Goal: Entertainment & Leisure: Consume media (video, audio)

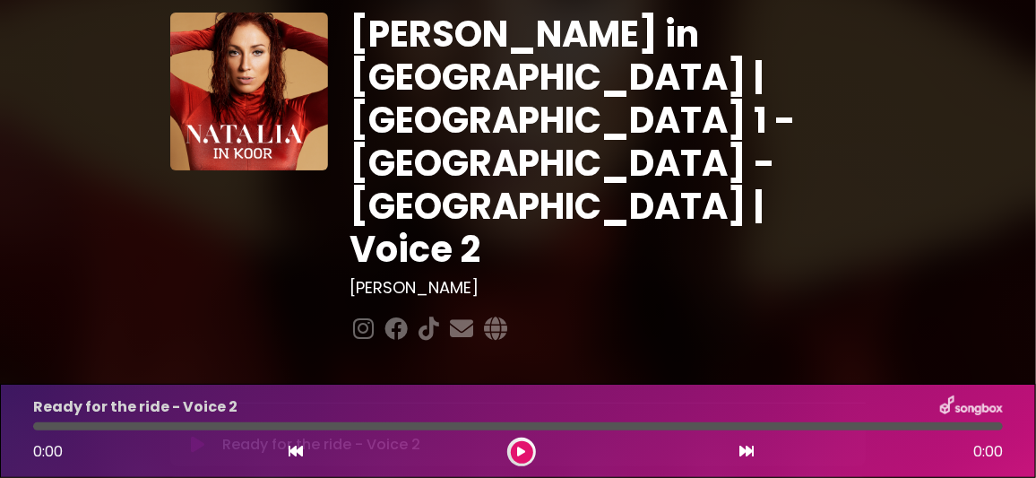
scroll to position [89, 0]
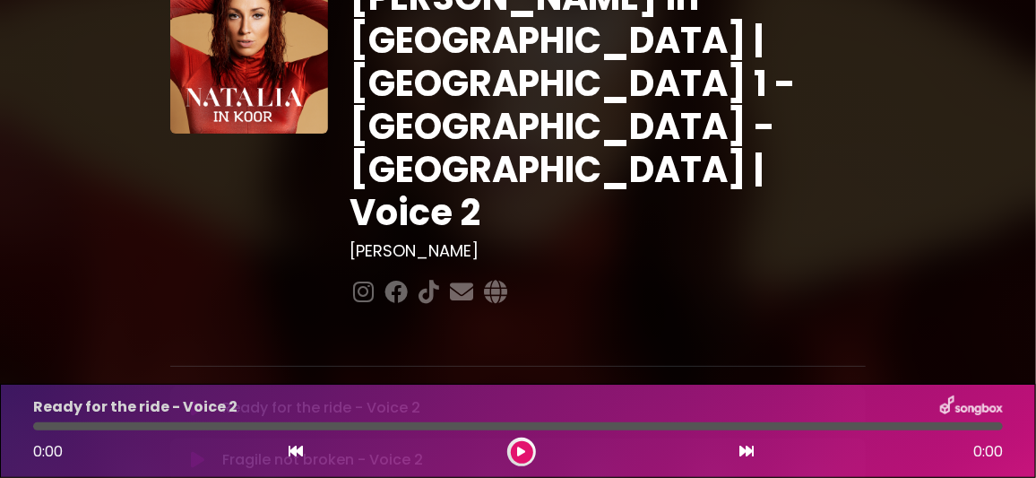
click at [198, 399] on icon at bounding box center [197, 408] width 13 height 18
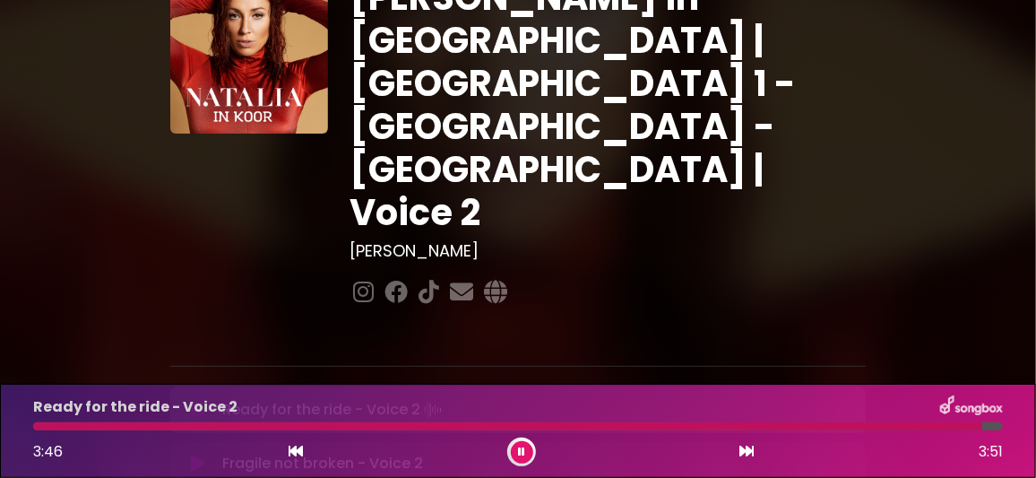
click at [524, 448] on icon at bounding box center [521, 451] width 7 height 11
click at [195, 451] on icon at bounding box center [197, 460] width 13 height 18
click at [523, 445] on button at bounding box center [522, 452] width 22 height 22
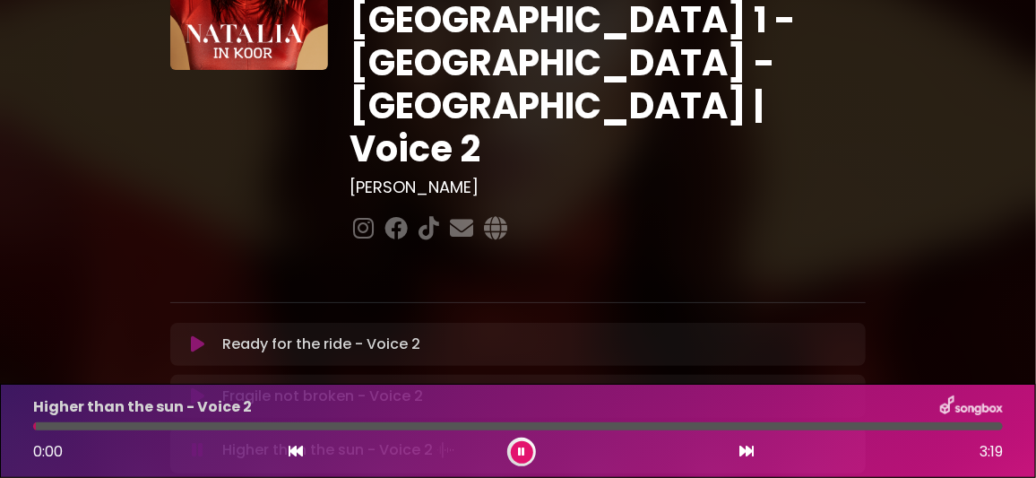
scroll to position [178, 0]
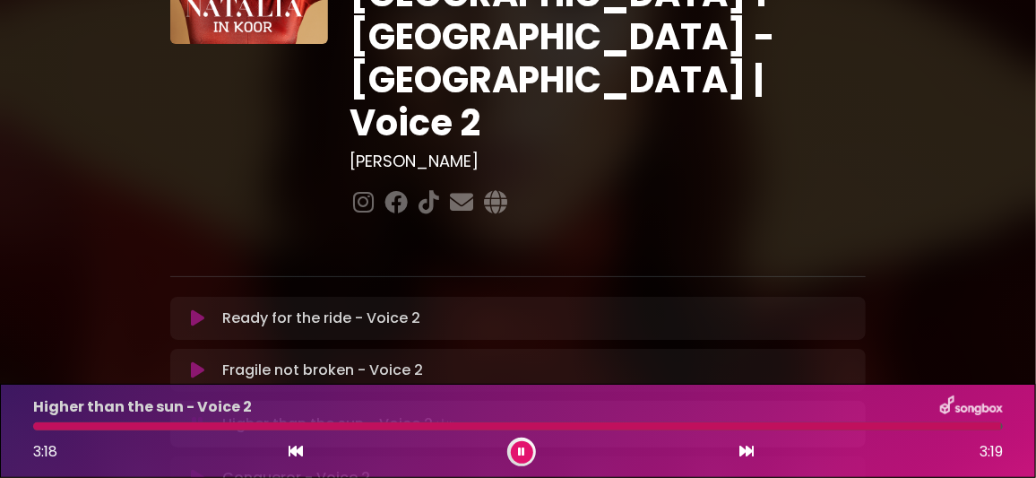
click at [526, 447] on button at bounding box center [522, 452] width 22 height 22
click at [200, 465] on icon at bounding box center [197, 474] width 13 height 18
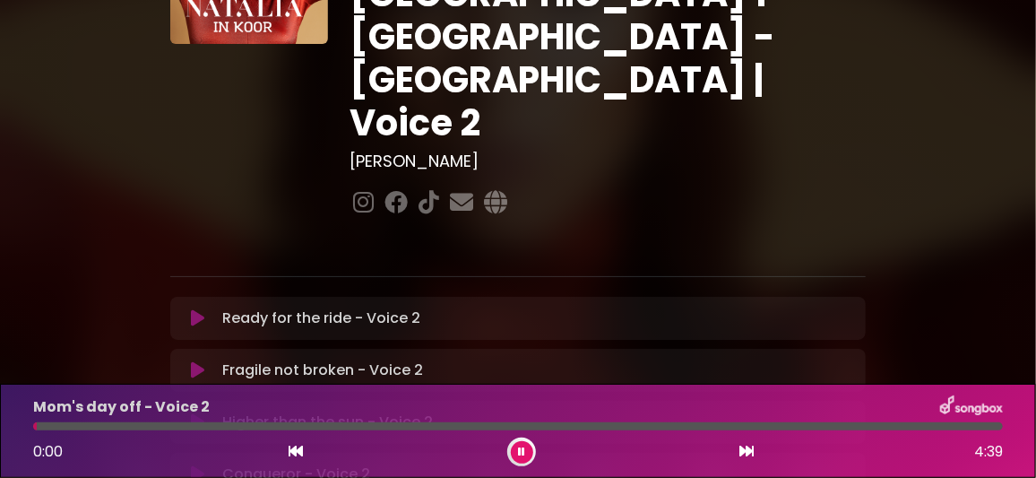
click at [524, 453] on icon at bounding box center [521, 451] width 7 height 11
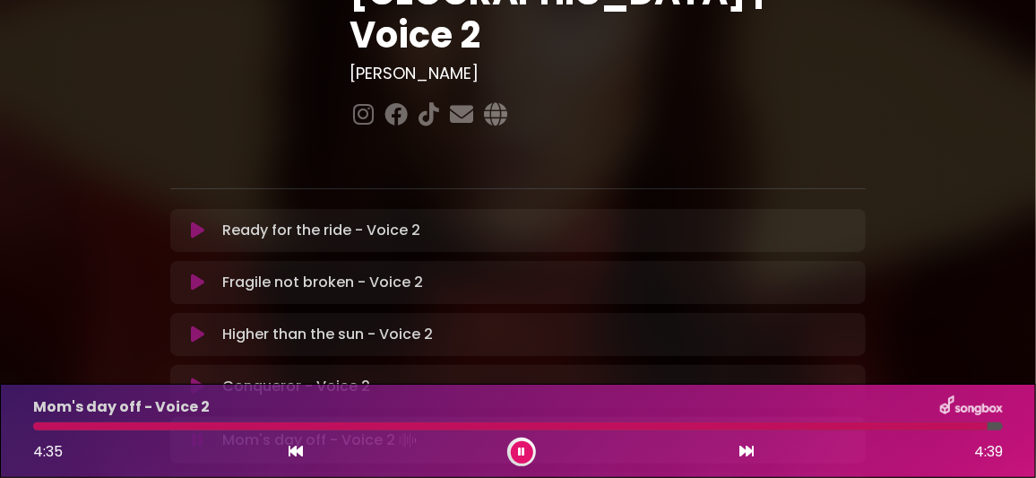
scroll to position [268, 0]
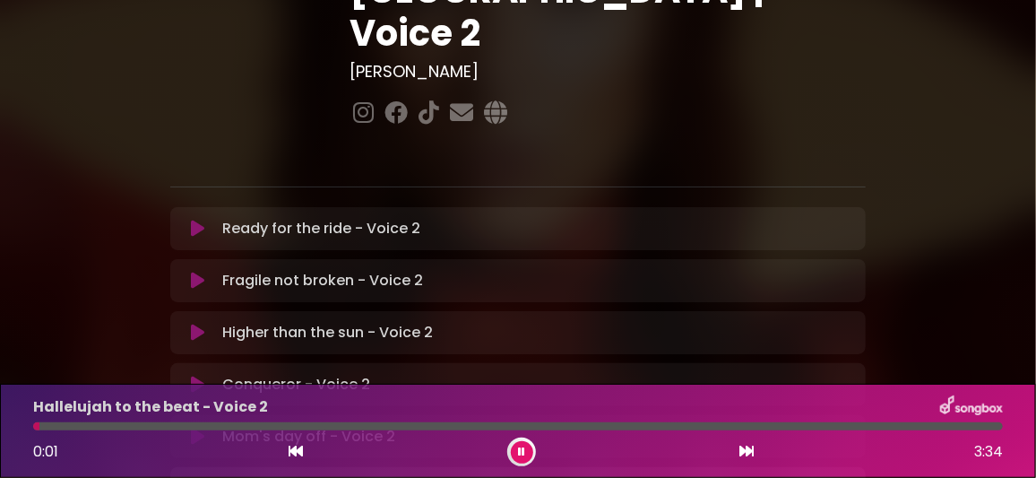
click at [527, 447] on button at bounding box center [522, 452] width 22 height 22
click at [195, 428] on icon at bounding box center [197, 437] width 13 height 18
click at [523, 454] on icon at bounding box center [521, 451] width 7 height 11
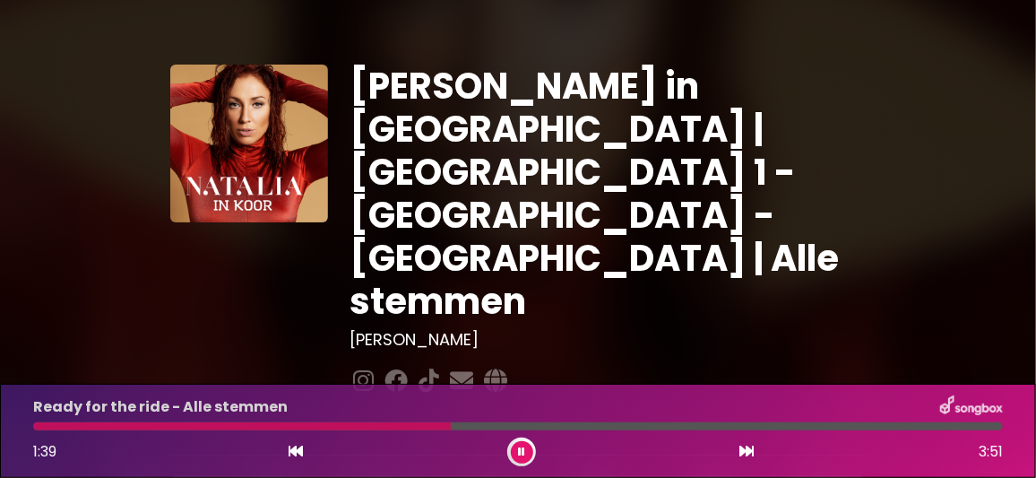
click at [361, 426] on div at bounding box center [242, 426] width 418 height 8
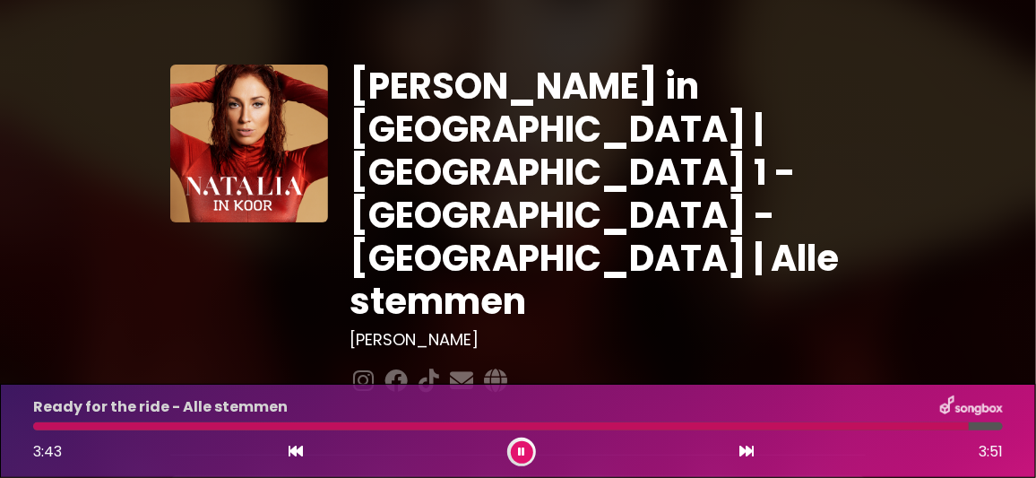
click at [523, 448] on icon at bounding box center [521, 451] width 7 height 11
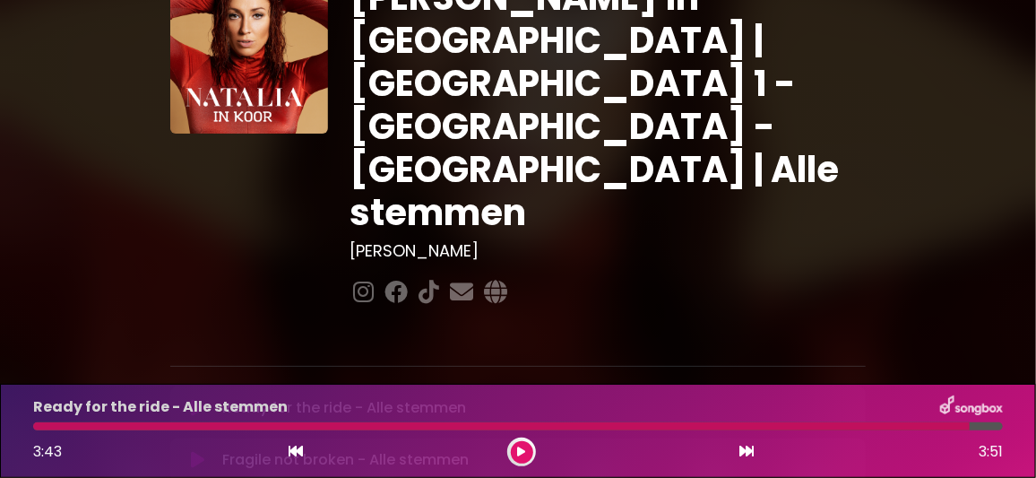
scroll to position [178, 0]
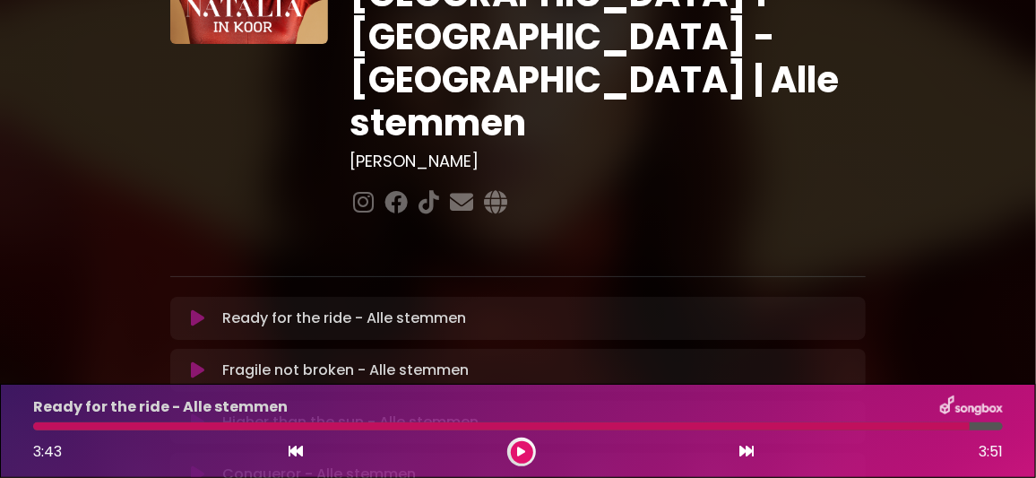
click at [199, 361] on icon at bounding box center [197, 370] width 13 height 18
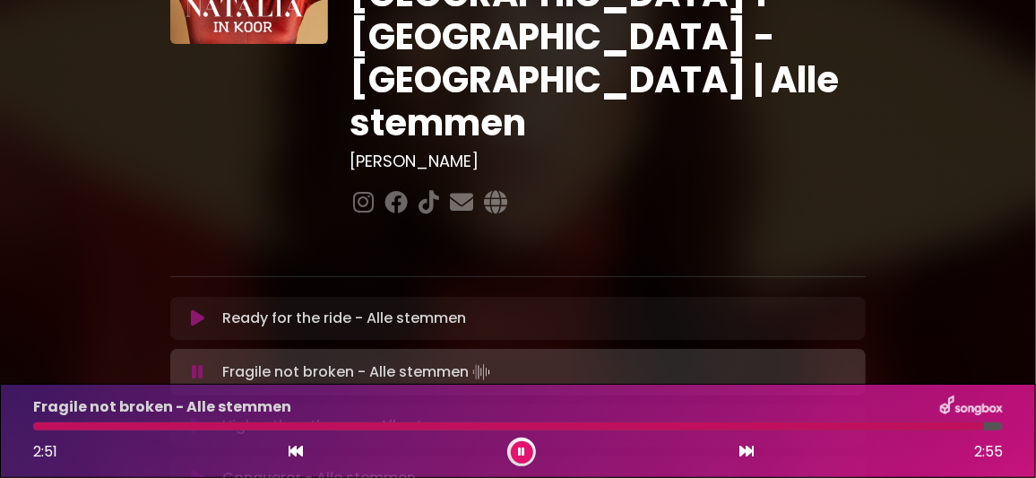
click at [197, 309] on icon at bounding box center [197, 318] width 13 height 18
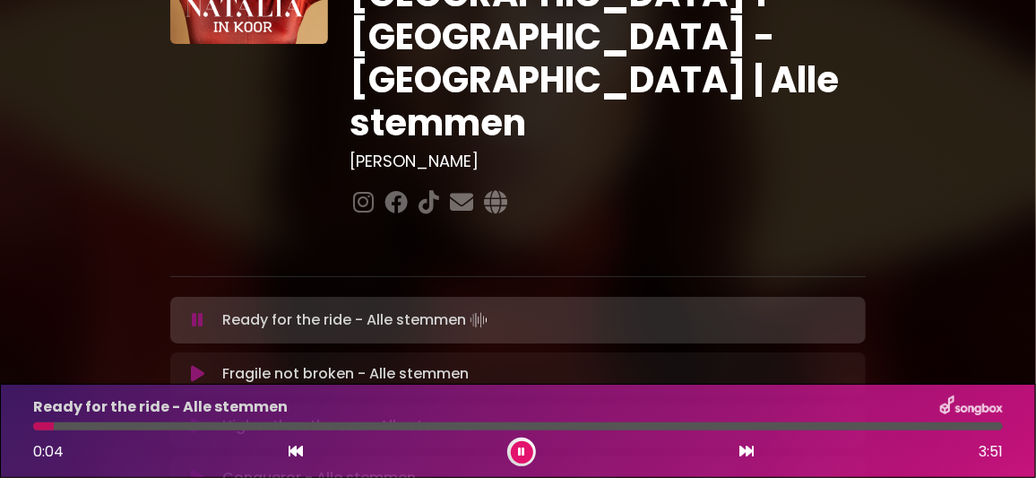
click at [190, 365] on button at bounding box center [198, 374] width 34 height 18
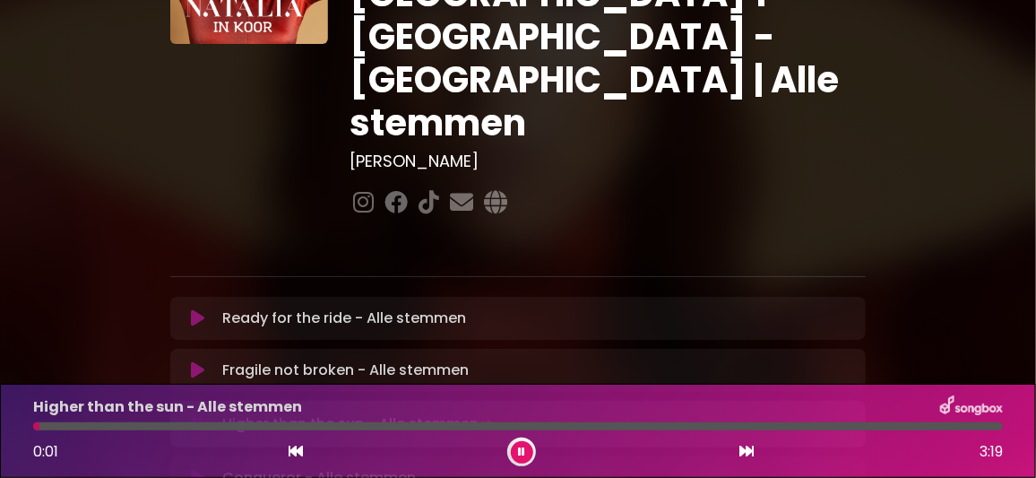
click at [515, 446] on button at bounding box center [522, 452] width 22 height 22
click at [197, 413] on icon at bounding box center [197, 422] width 13 height 18
click at [199, 413] on icon at bounding box center [197, 422] width 13 height 18
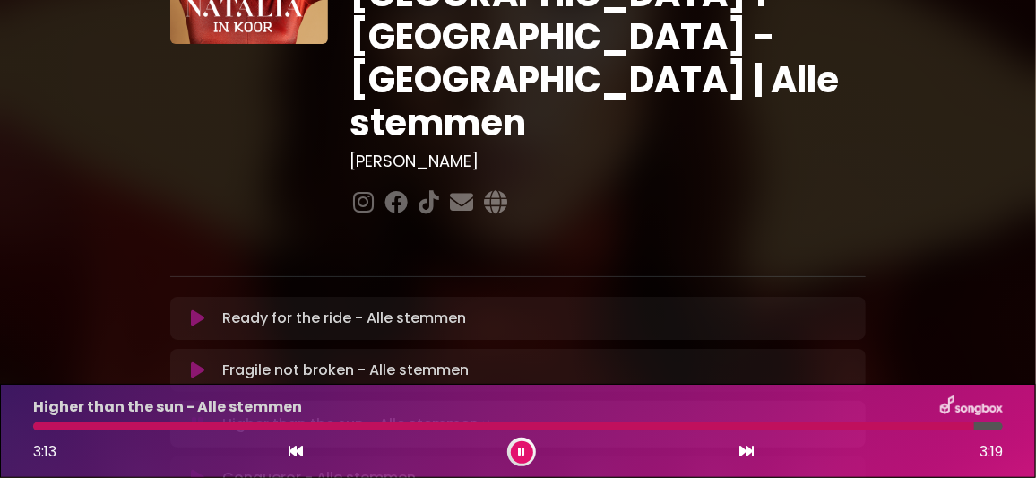
click at [523, 450] on icon at bounding box center [521, 451] width 7 height 11
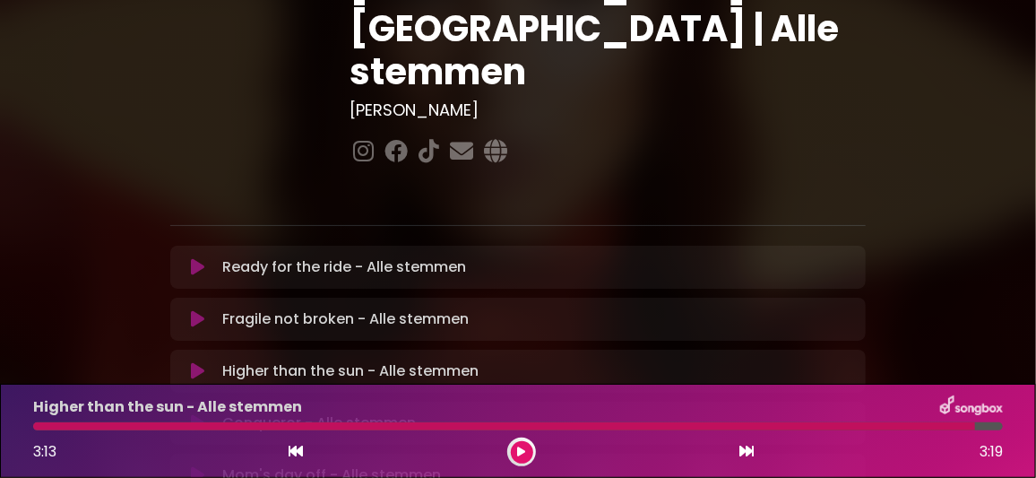
scroll to position [268, 0]
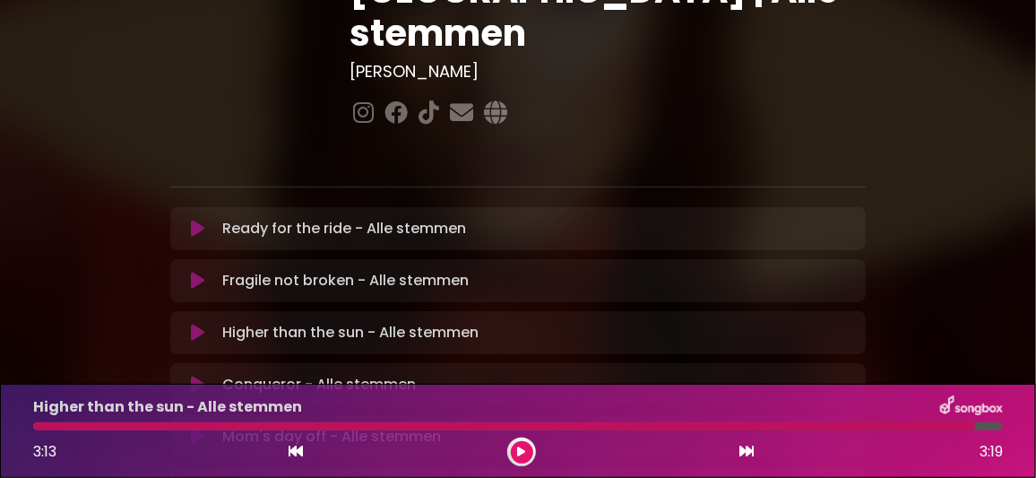
click at [198, 376] on icon at bounding box center [197, 385] width 13 height 18
click at [196, 324] on icon at bounding box center [197, 333] width 13 height 18
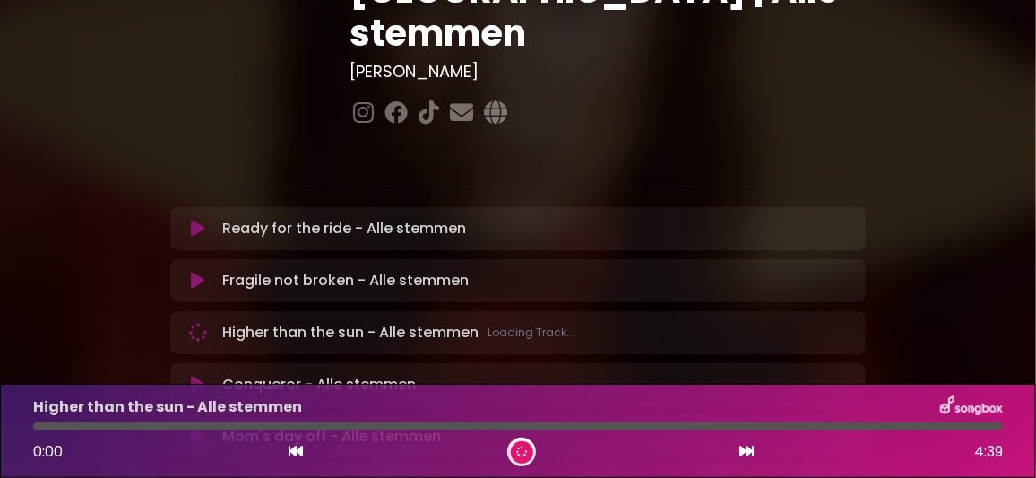
click at [195, 376] on icon at bounding box center [197, 385] width 13 height 18
drag, startPoint x: 527, startPoint y: 450, endPoint x: 512, endPoint y: 420, distance: 33.3
click at [527, 447] on button at bounding box center [522, 452] width 22 height 22
click at [200, 428] on icon at bounding box center [198, 437] width 22 height 18
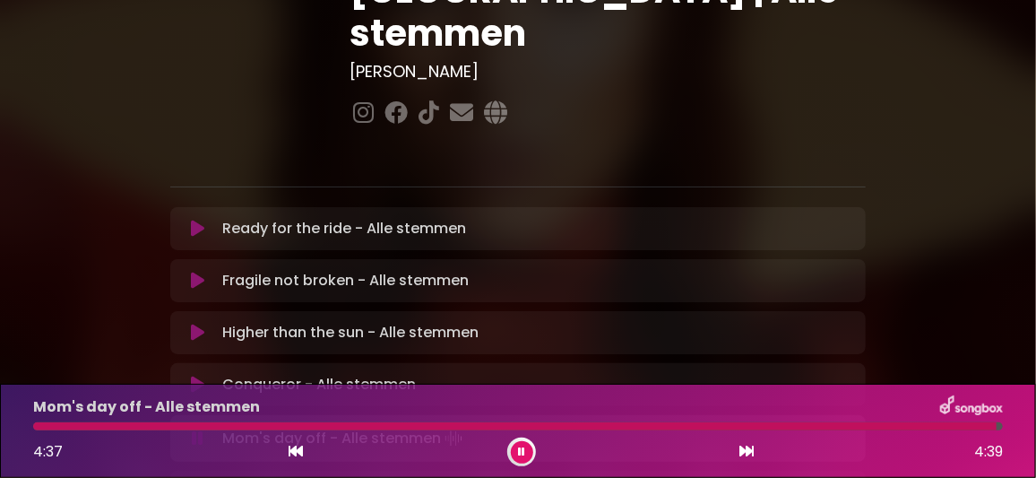
click at [523, 452] on icon at bounding box center [521, 451] width 13 height 13
click at [198, 426] on icon at bounding box center [197, 437] width 21 height 22
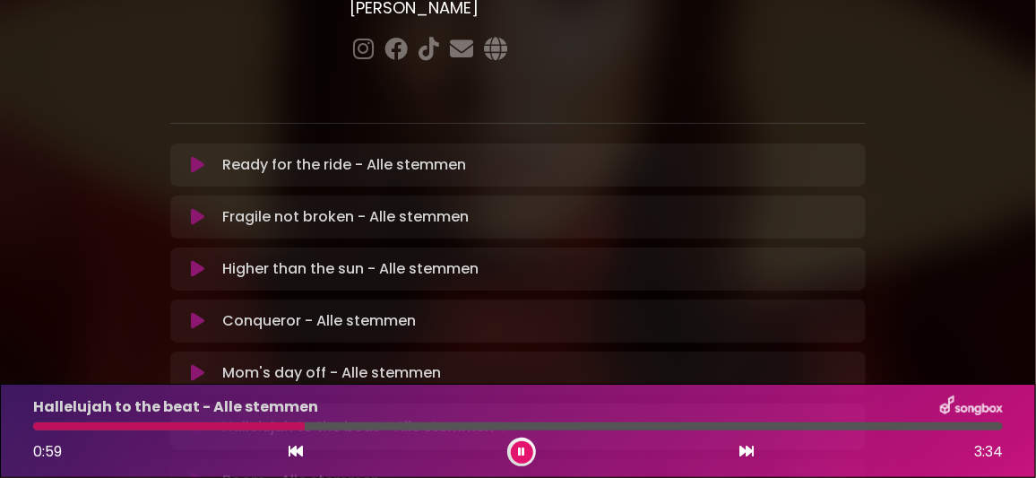
scroll to position [358, 0]
